Goal: Book appointment/travel/reservation

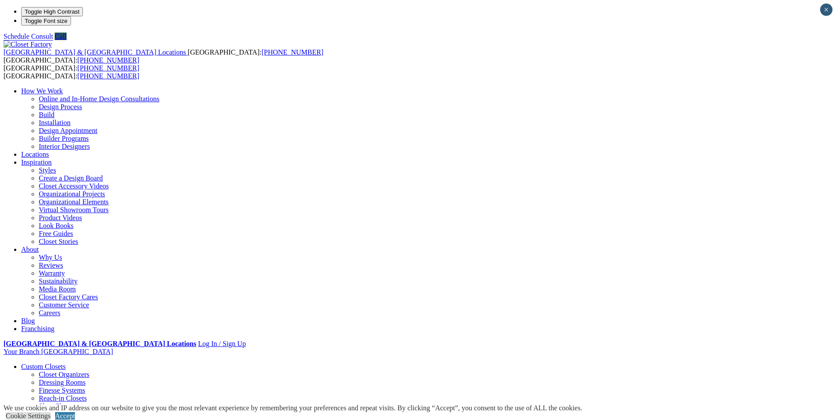
click at [89, 371] on link "Closet Organizers" at bounding box center [64, 374] width 51 height 7
click at [79, 395] on link "Reach-in Closets" at bounding box center [63, 398] width 48 height 7
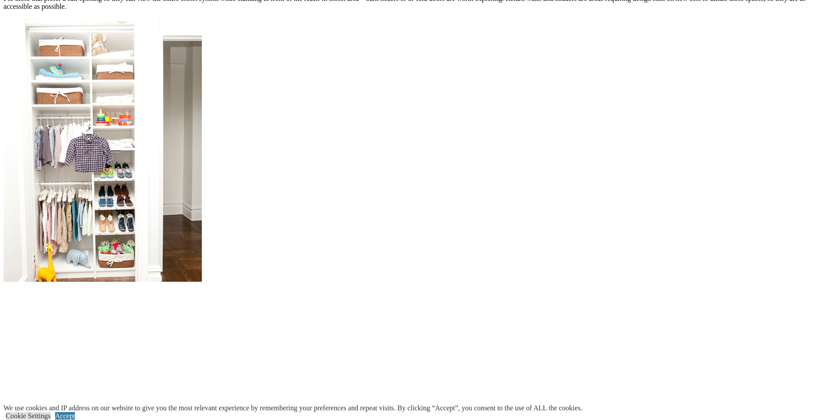
scroll to position [793, 0]
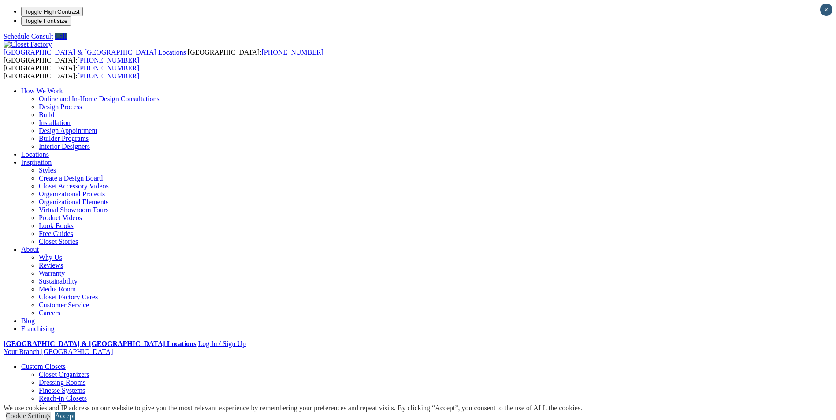
click at [75, 412] on link "Accept" at bounding box center [65, 415] width 20 height 7
